Goal: Information Seeking & Learning: Learn about a topic

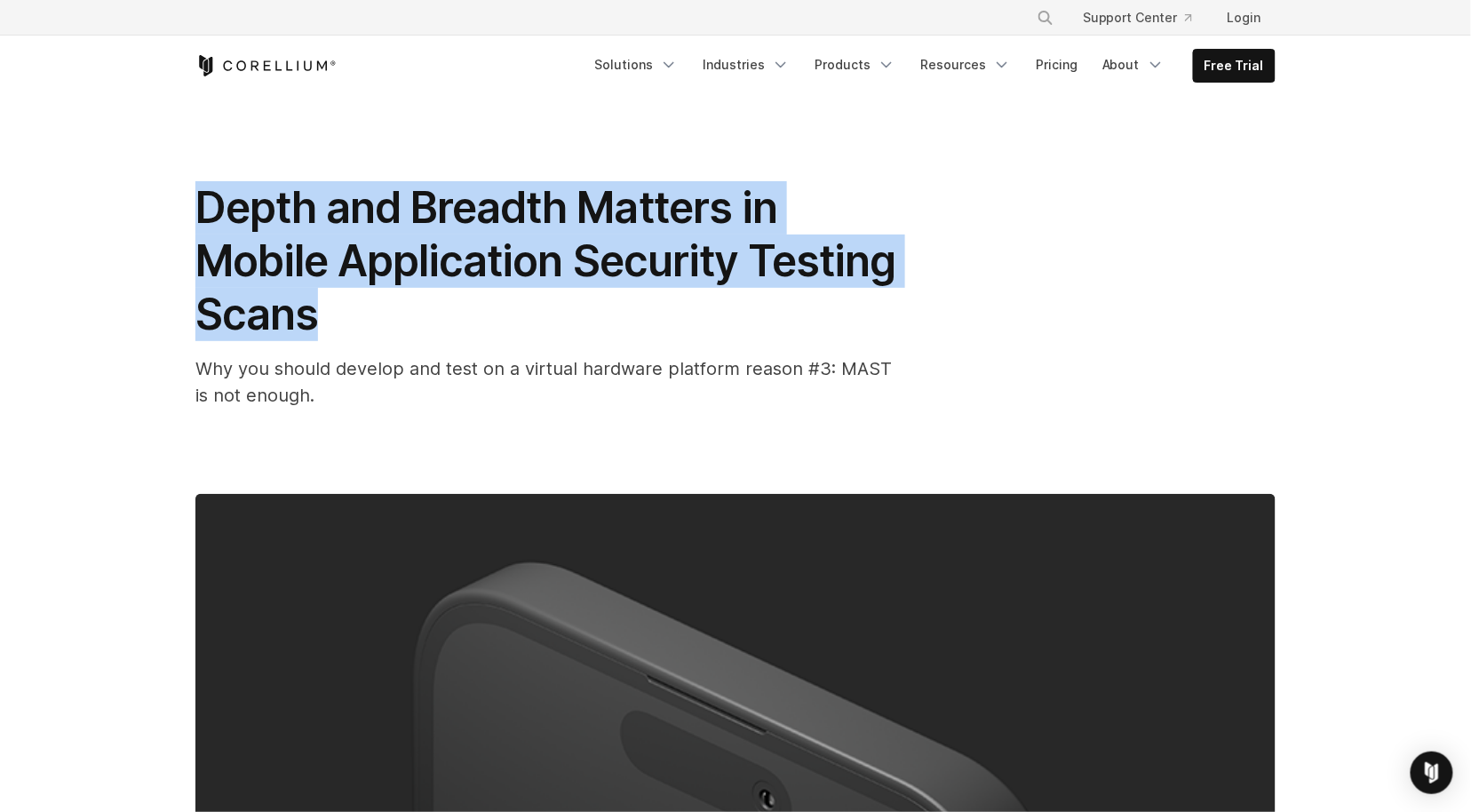
drag, startPoint x: 332, startPoint y: 319, endPoint x: 198, endPoint y: 197, distance: 181.2
click at [198, 196] on h1 "Depth and Breadth Matters in Mobile Application Security Testing Scans" at bounding box center [550, 260] width 711 height 160
copy span "Depth and Breadth Matters in Mobile Application Security Testing Scans"
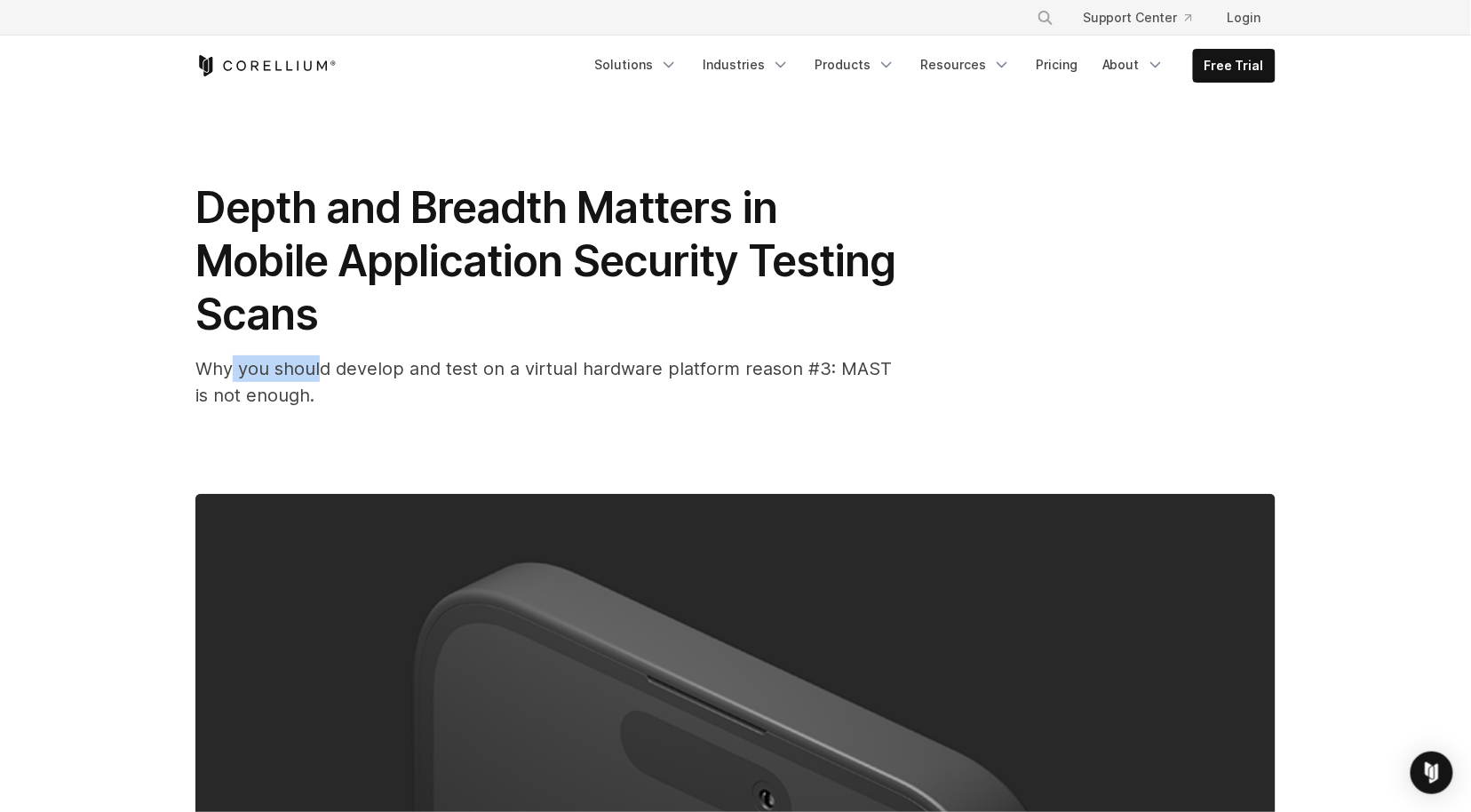
drag, startPoint x: 318, startPoint y: 378, endPoint x: 227, endPoint y: 367, distance: 91.7
click at [227, 368] on span "Why you should develop and test on a virtual hardware platform reason #3: MAST …" at bounding box center [543, 381] width 697 height 48
click at [297, 401] on span "Why you should develop and test on a virtual hardware platform reason #3: MAST …" at bounding box center [543, 381] width 697 height 48
drag, startPoint x: 292, startPoint y: 401, endPoint x: 190, endPoint y: 373, distance: 105.8
click at [190, 373] on div "Depth and Breadth Matters in Mobile Application Security Testing Scans Why you …" at bounding box center [735, 627] width 1137 height 1064
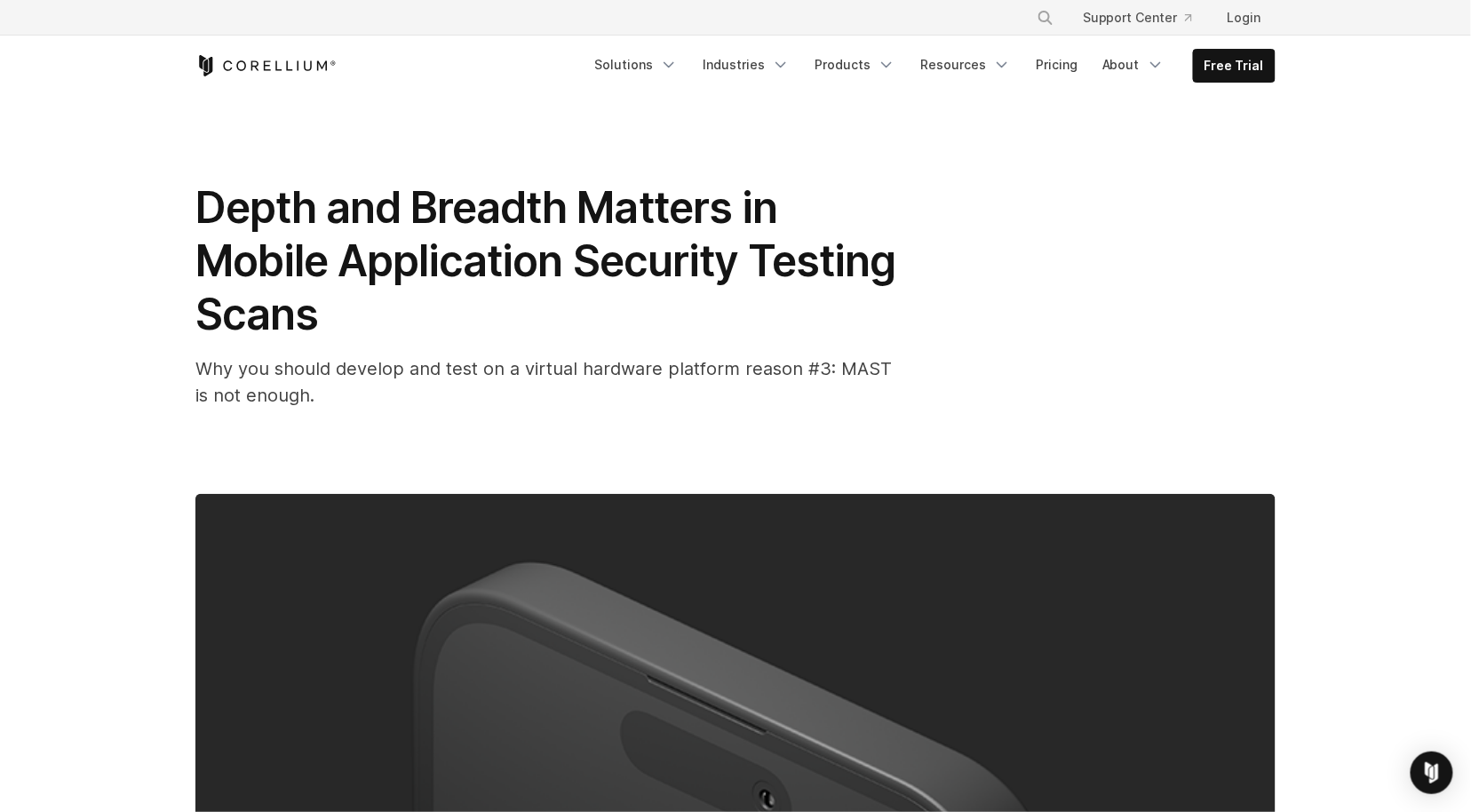
copy span "Why you should develop and test on a virtual hardware platform reason #3: MAST …"
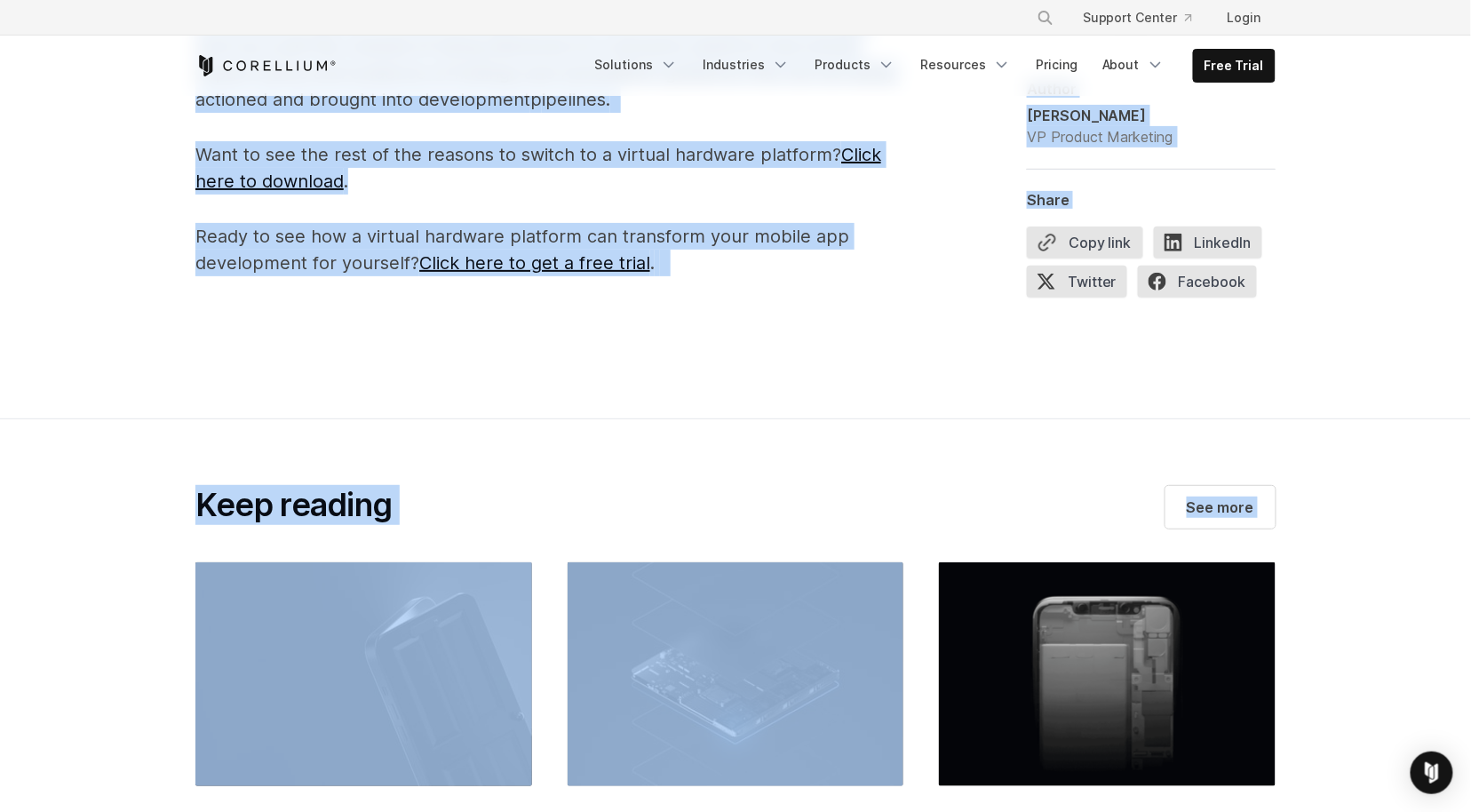
scroll to position [2307, 0]
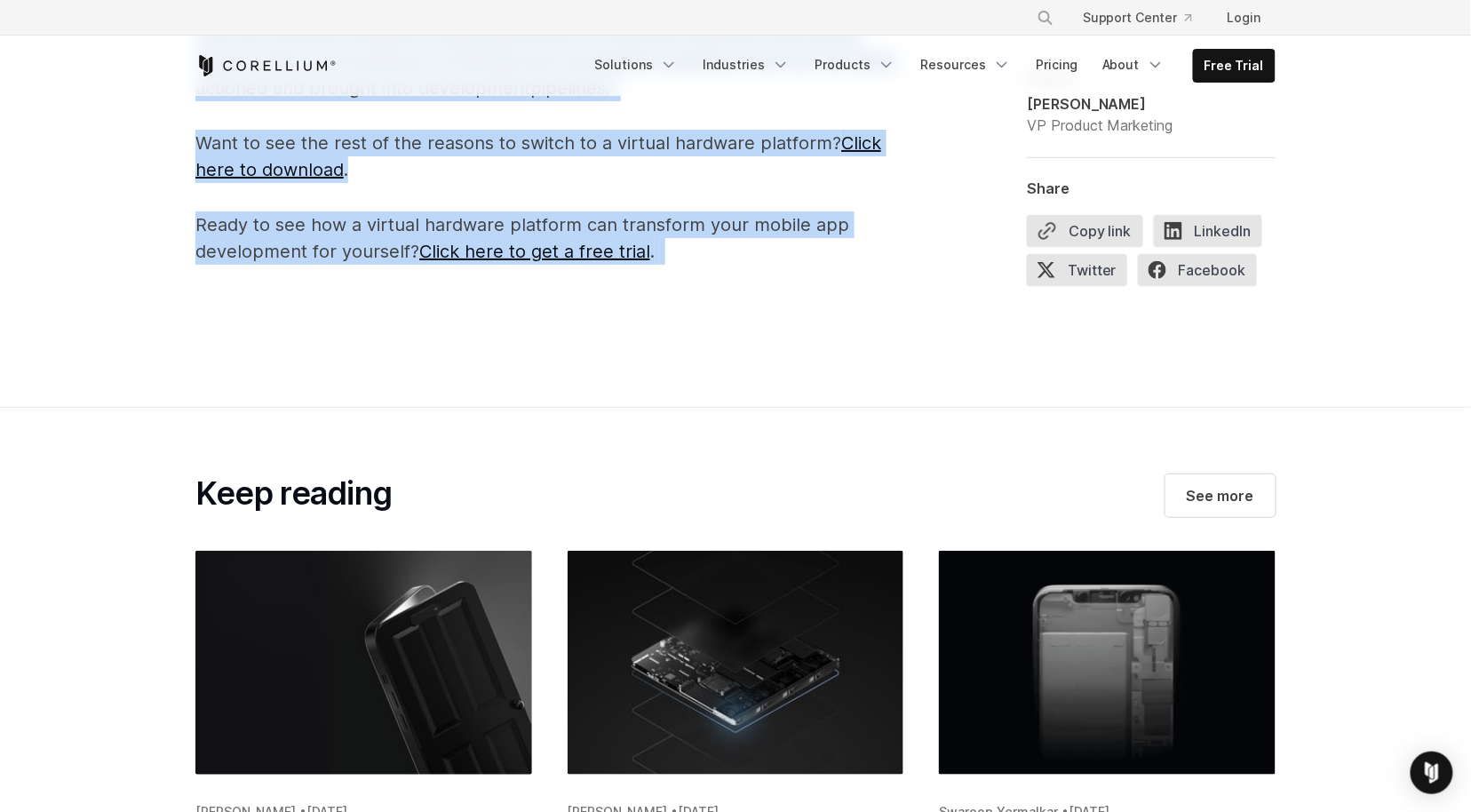
drag, startPoint x: 194, startPoint y: 193, endPoint x: 671, endPoint y: 259, distance: 481.5
copy span "In our second blog post, Sophisticated Simulation Still Isn’t Real - Just Ask M…"
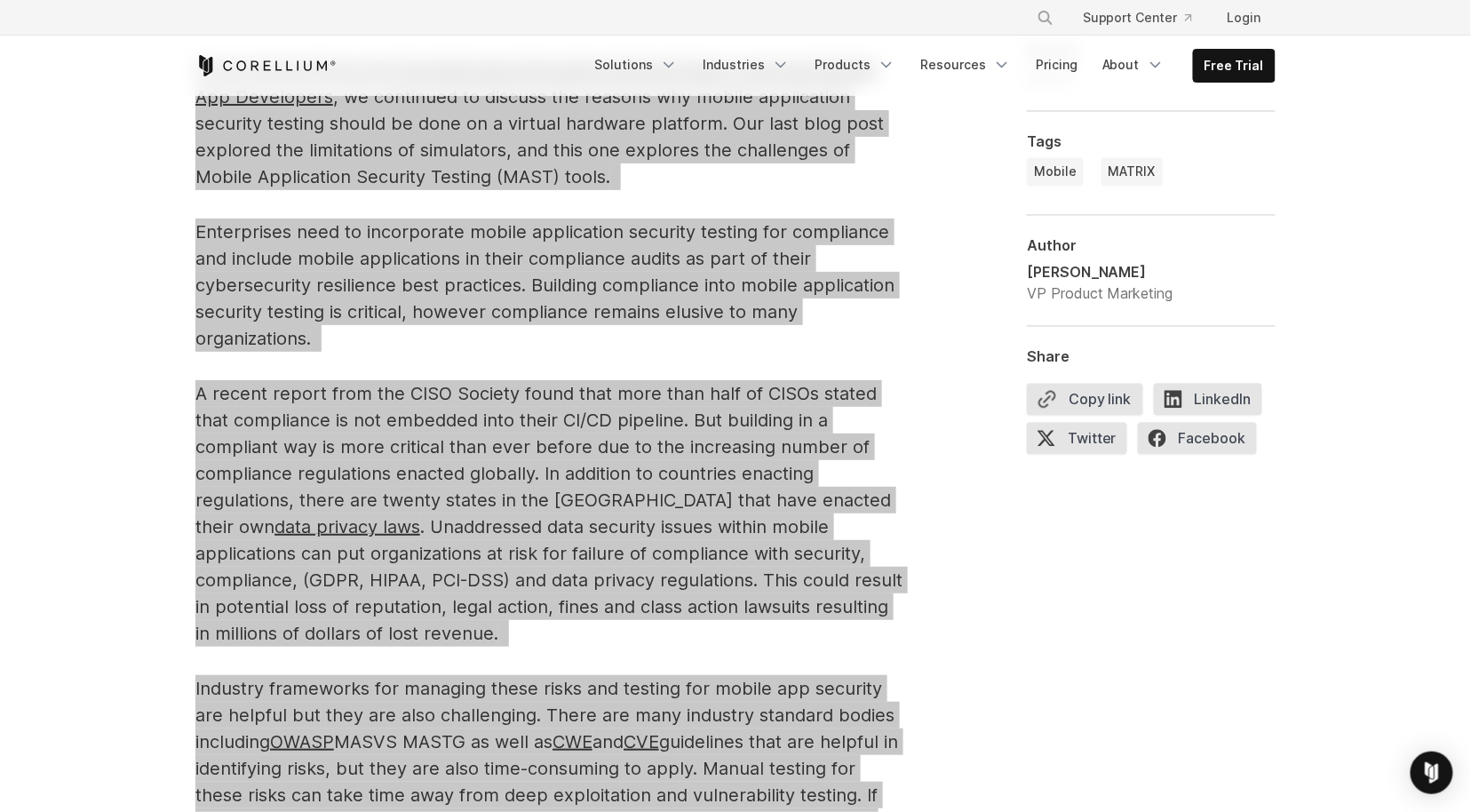
scroll to position [0, 0]
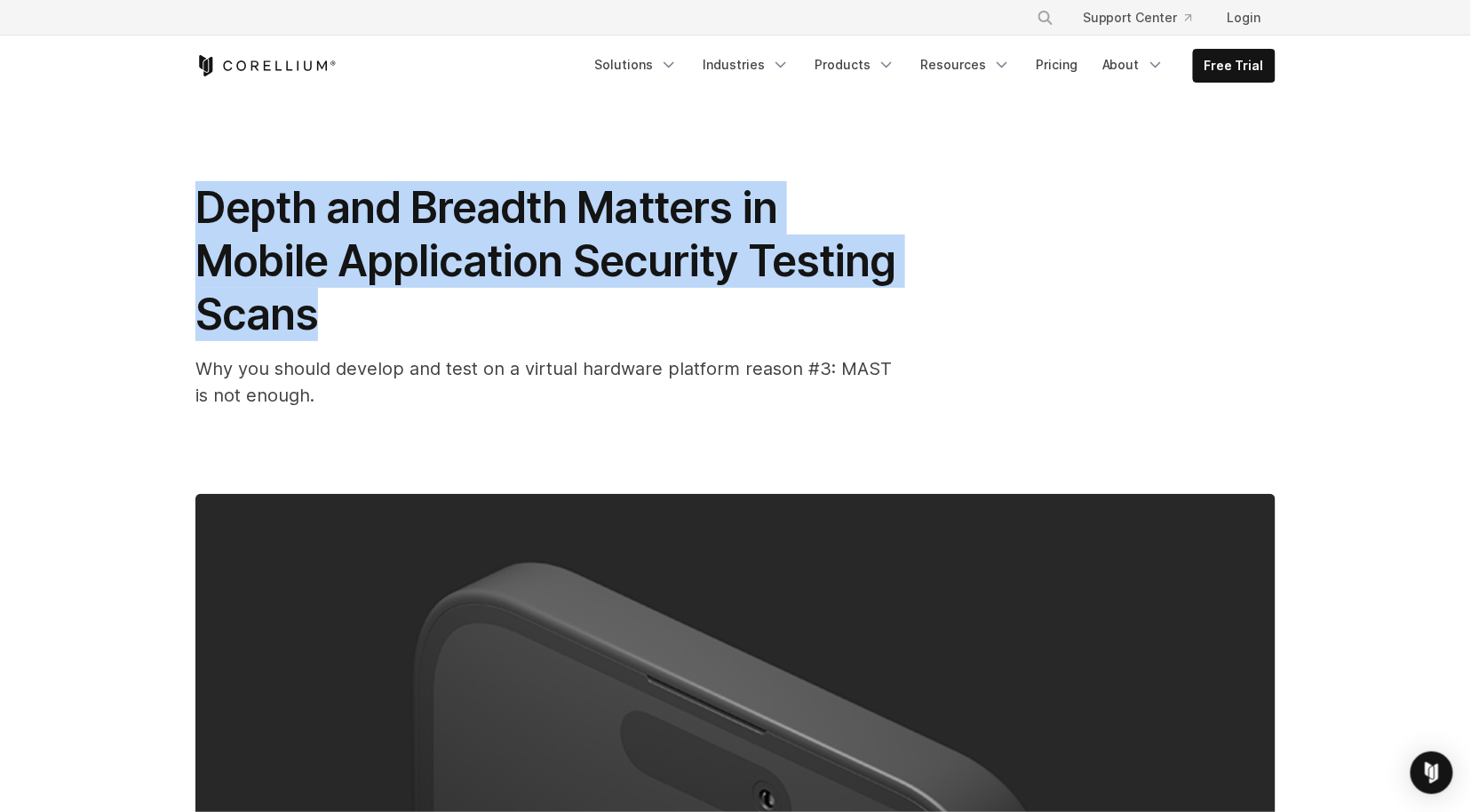
drag, startPoint x: 332, startPoint y: 314, endPoint x: 194, endPoint y: 211, distance: 172.2
click at [194, 211] on div "Depth and Breadth Matters in Mobile Application Security Testing Scans Why you …" at bounding box center [735, 627] width 1137 height 1064
copy span "Depth and Breadth Matters in Mobile Application Security Testing Scans"
